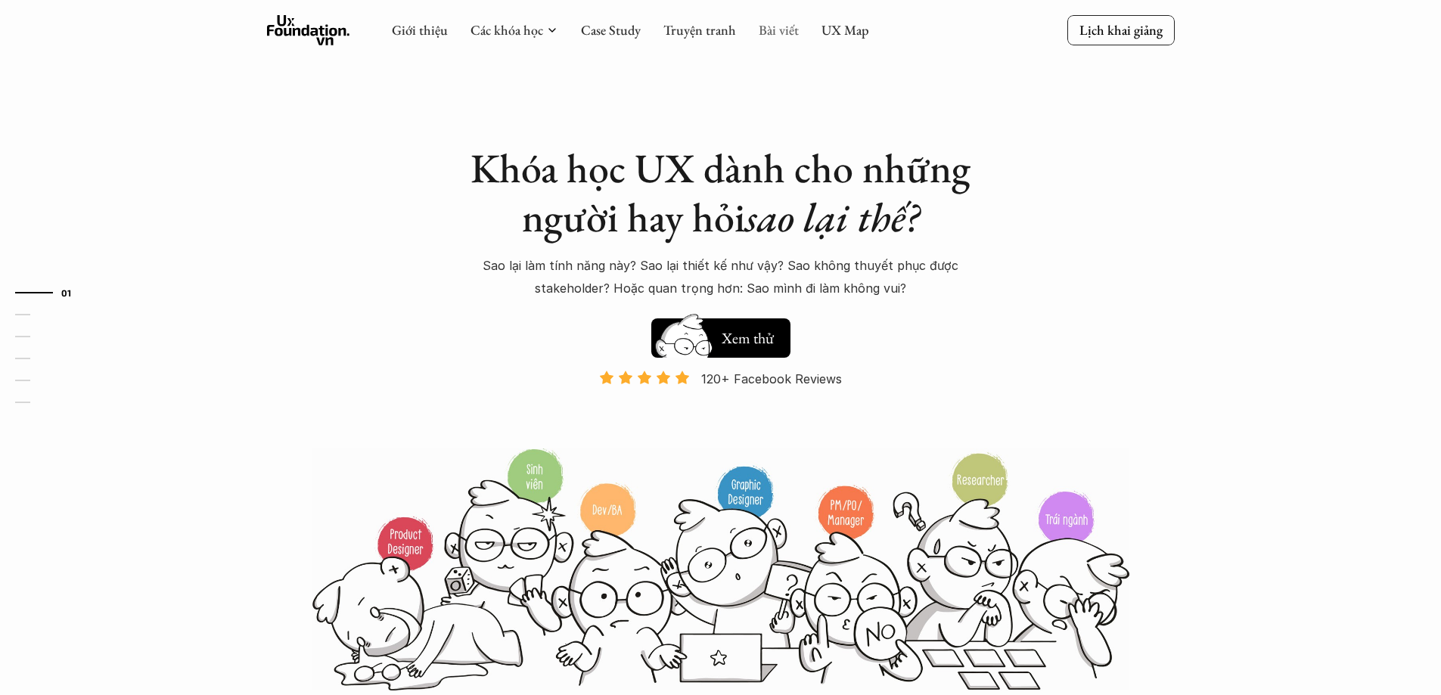
click at [791, 28] on link "Bài viết" at bounding box center [779, 29] width 40 height 17
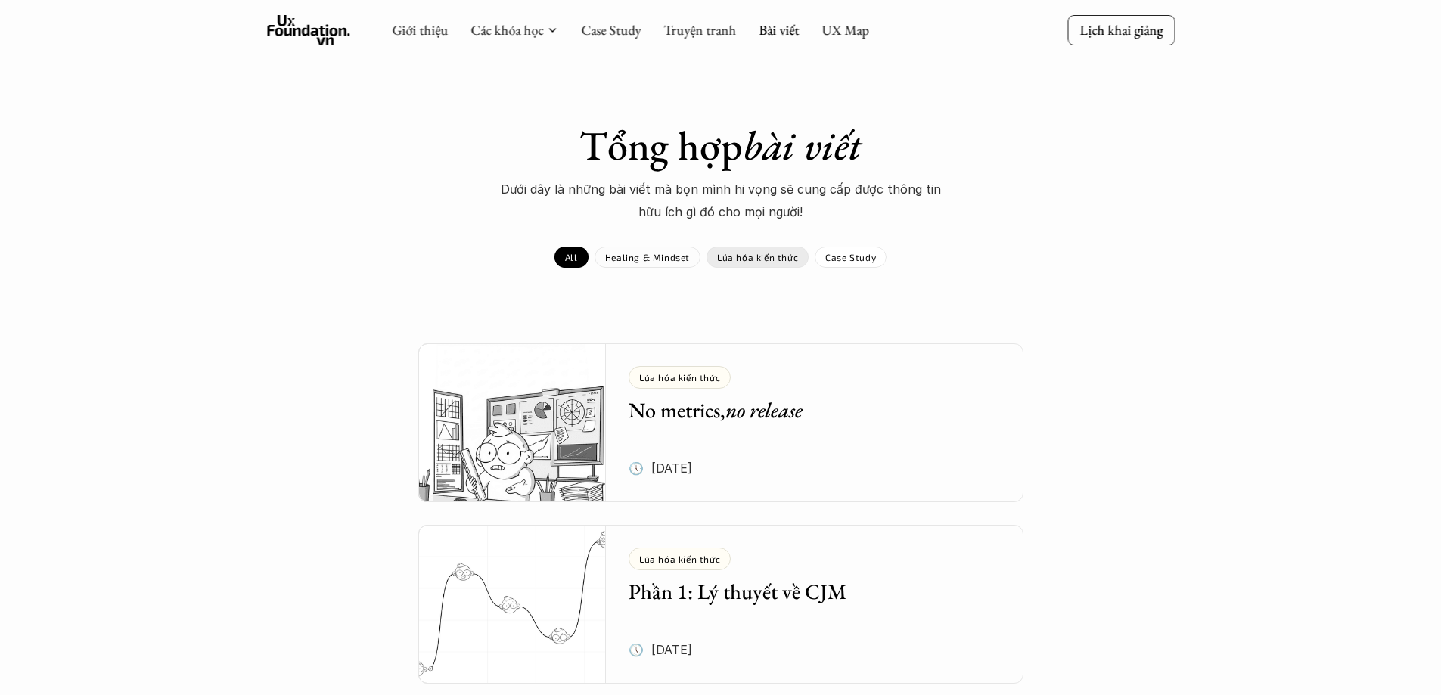
click at [743, 252] on p "Lúa hóa kiến thức" at bounding box center [757, 257] width 81 height 11
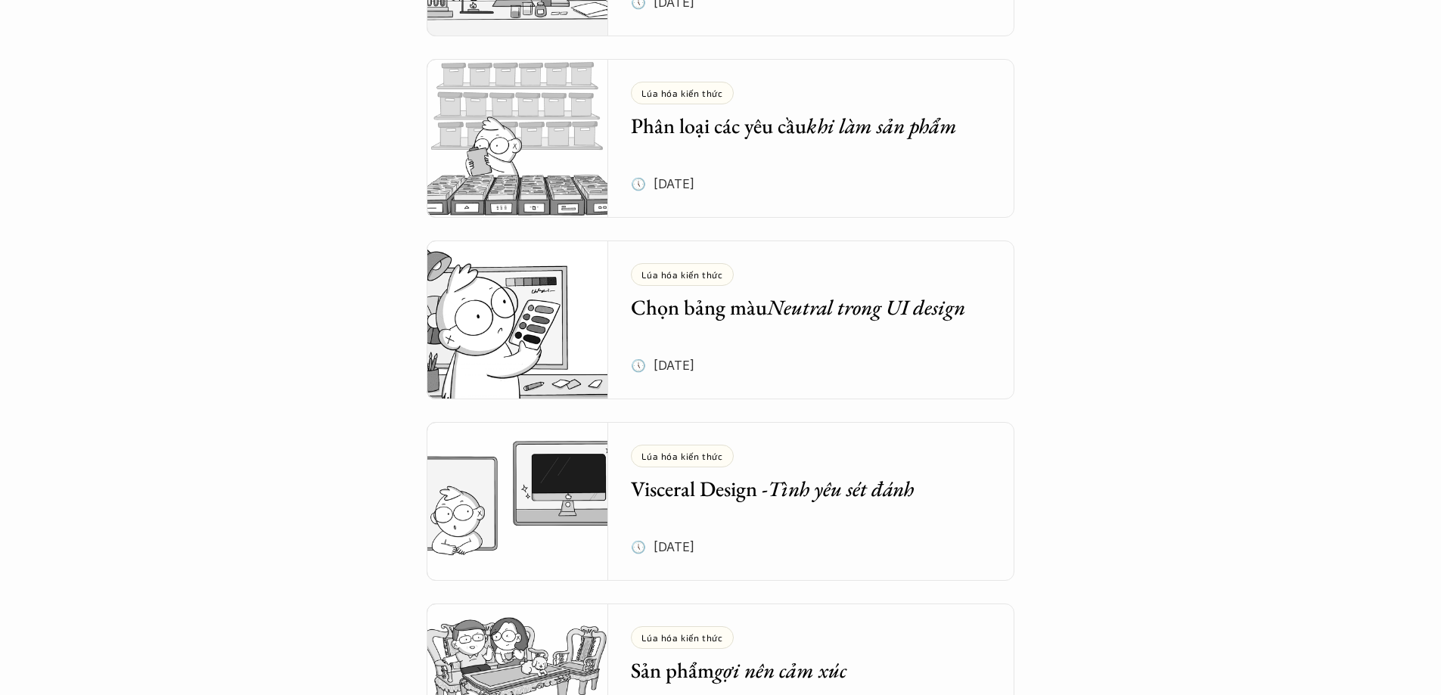
scroll to position [1737, 0]
